Goal: Information Seeking & Learning: Learn about a topic

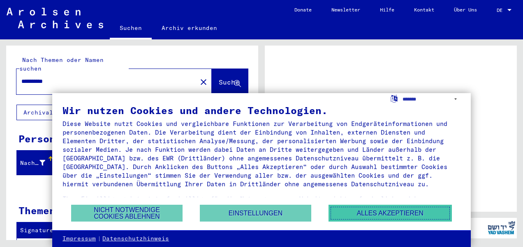
click at [358, 216] on button "Alles akzeptieren" at bounding box center [389, 213] width 123 height 17
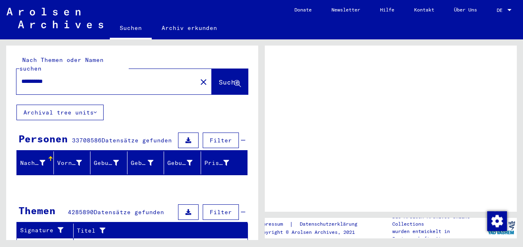
click at [505, 12] on span "DE" at bounding box center [500, 10] width 9 height 6
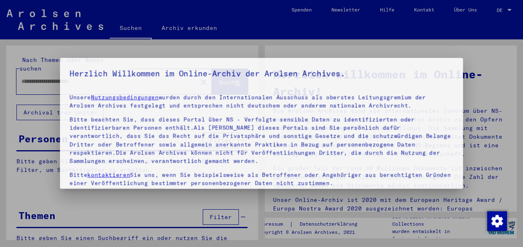
type input "**********"
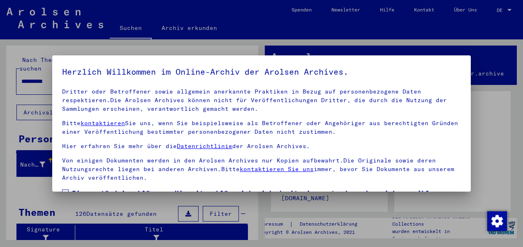
scroll to position [66, 0]
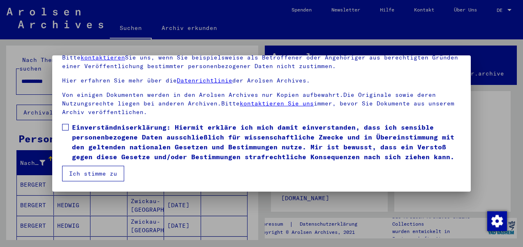
click at [69, 174] on button "Ich stimme zu" at bounding box center [93, 174] width 62 height 16
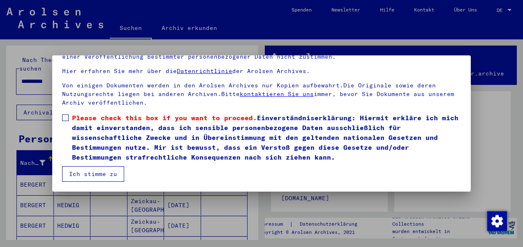
click at [92, 179] on button "Ich stimme zu" at bounding box center [93, 174] width 62 height 16
click at [67, 116] on span at bounding box center [65, 118] width 7 height 7
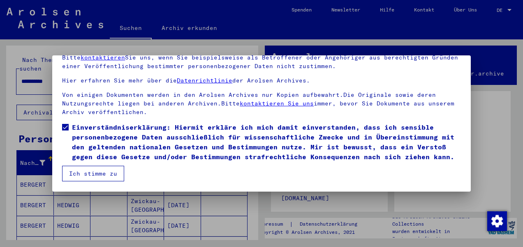
click at [86, 172] on button "Ich stimme zu" at bounding box center [93, 174] width 62 height 16
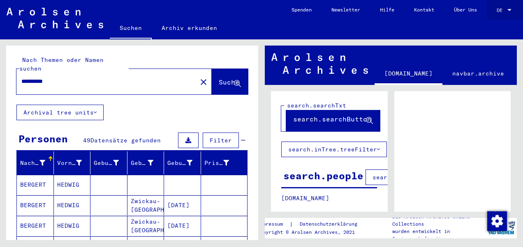
click at [505, 11] on span "DE" at bounding box center [500, 10] width 9 height 6
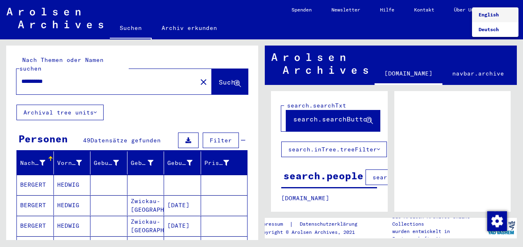
click at [490, 15] on span "English" at bounding box center [488, 15] width 20 height 6
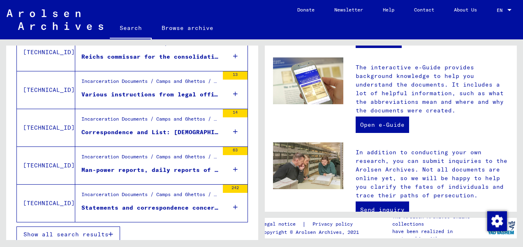
scroll to position [323, 0]
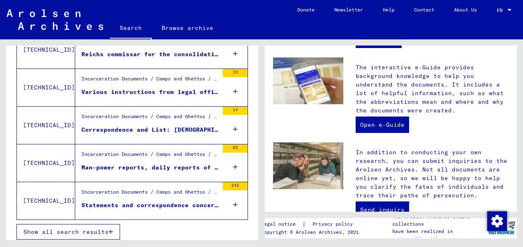
click at [82, 233] on button "Show all search results" at bounding box center [68, 232] width 104 height 16
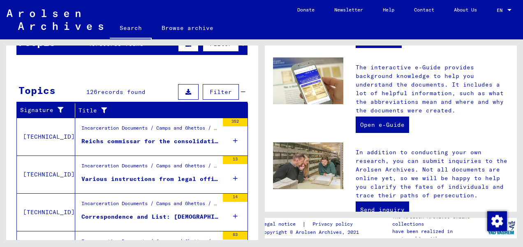
scroll to position [87, 0]
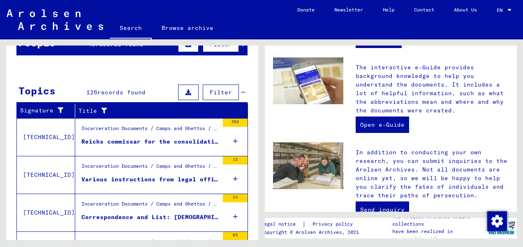
click at [152, 181] on div "Various instructions from legal offices to the police as well as other [DEMOGRA…" at bounding box center [149, 179] width 137 height 9
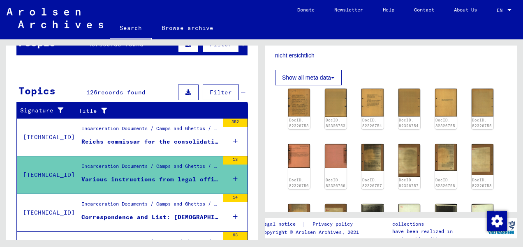
scroll to position [398, 0]
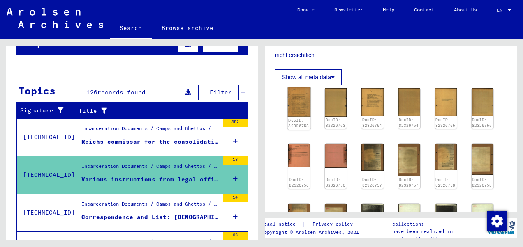
click at [299, 100] on img at bounding box center [299, 101] width 23 height 29
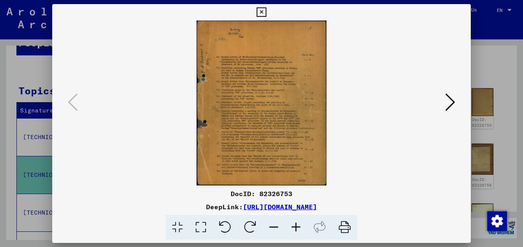
click at [442, 94] on img at bounding box center [261, 103] width 362 height 165
click at [453, 101] on icon at bounding box center [450, 102] width 10 height 20
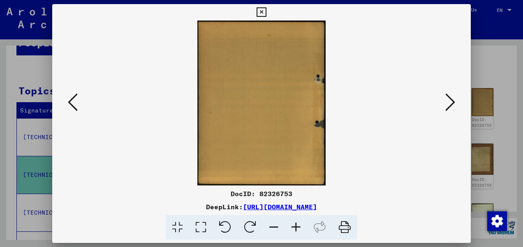
click at [453, 101] on icon at bounding box center [450, 102] width 10 height 20
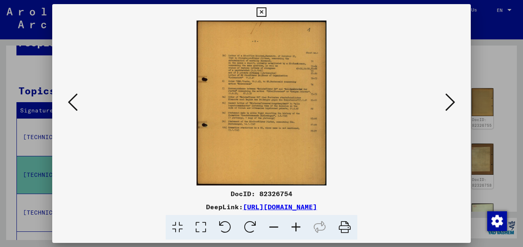
click at [453, 101] on icon at bounding box center [450, 102] width 10 height 20
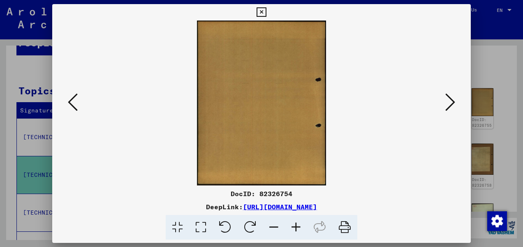
click at [453, 101] on icon at bounding box center [450, 102] width 10 height 20
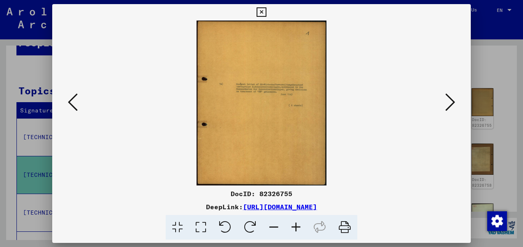
click at [453, 101] on icon at bounding box center [450, 102] width 10 height 20
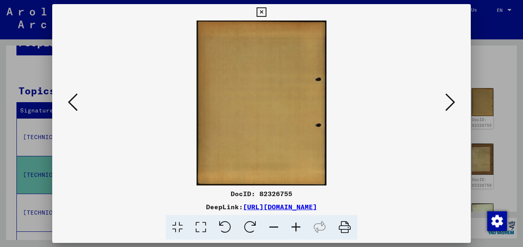
click at [453, 101] on icon at bounding box center [450, 102] width 10 height 20
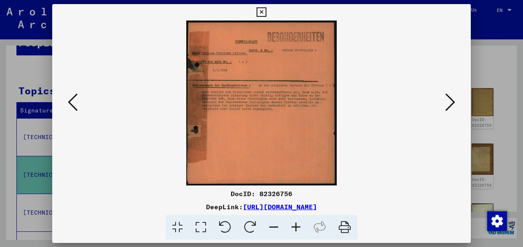
click at [260, 8] on icon at bounding box center [260, 12] width 9 height 10
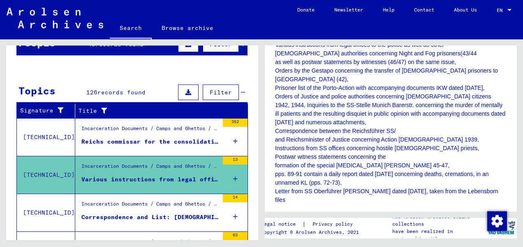
scroll to position [1, 0]
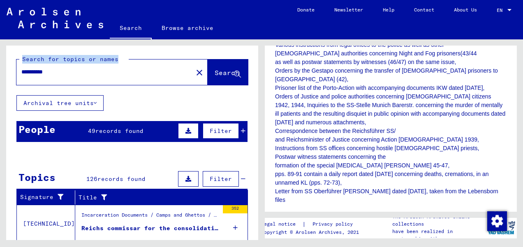
drag, startPoint x: 88, startPoint y: 76, endPoint x: -2, endPoint y: 75, distance: 90.0
click at [0, 75] on html "**********" at bounding box center [261, 123] width 523 height 247
drag, startPoint x: -2, startPoint y: 75, endPoint x: 76, endPoint y: 72, distance: 78.1
click at [76, 72] on input "**********" at bounding box center [104, 72] width 166 height 9
click at [194, 74] on mat-icon "close" at bounding box center [199, 73] width 10 height 10
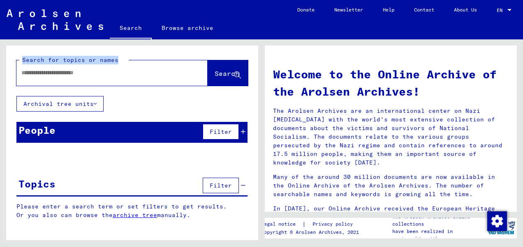
click at [101, 76] on input "text" at bounding box center [101, 73] width 161 height 9
type input "**********"
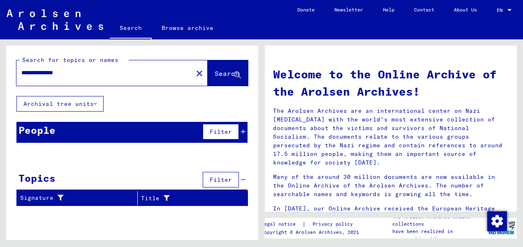
click at [232, 134] on button "Filter" at bounding box center [221, 132] width 36 height 16
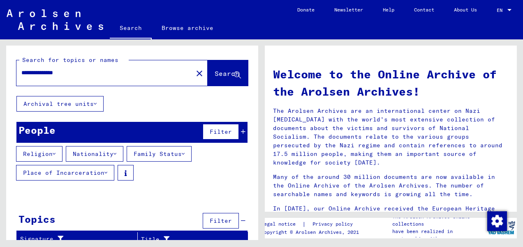
click at [194, 74] on mat-icon "close" at bounding box center [199, 74] width 10 height 10
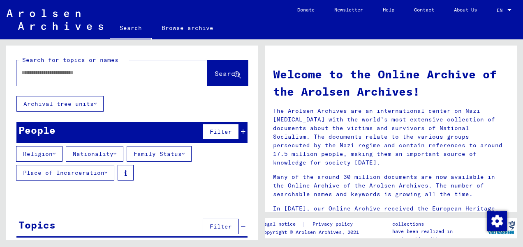
click at [84, 75] on input "text" at bounding box center [101, 73] width 161 height 9
type input "**********"
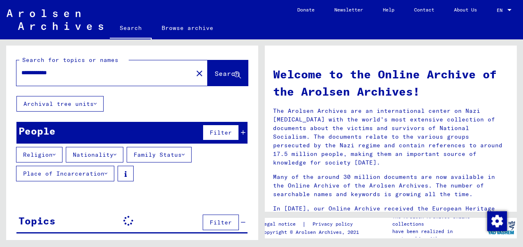
scroll to position [44, 0]
